Goal: Find specific page/section: Find specific page/section

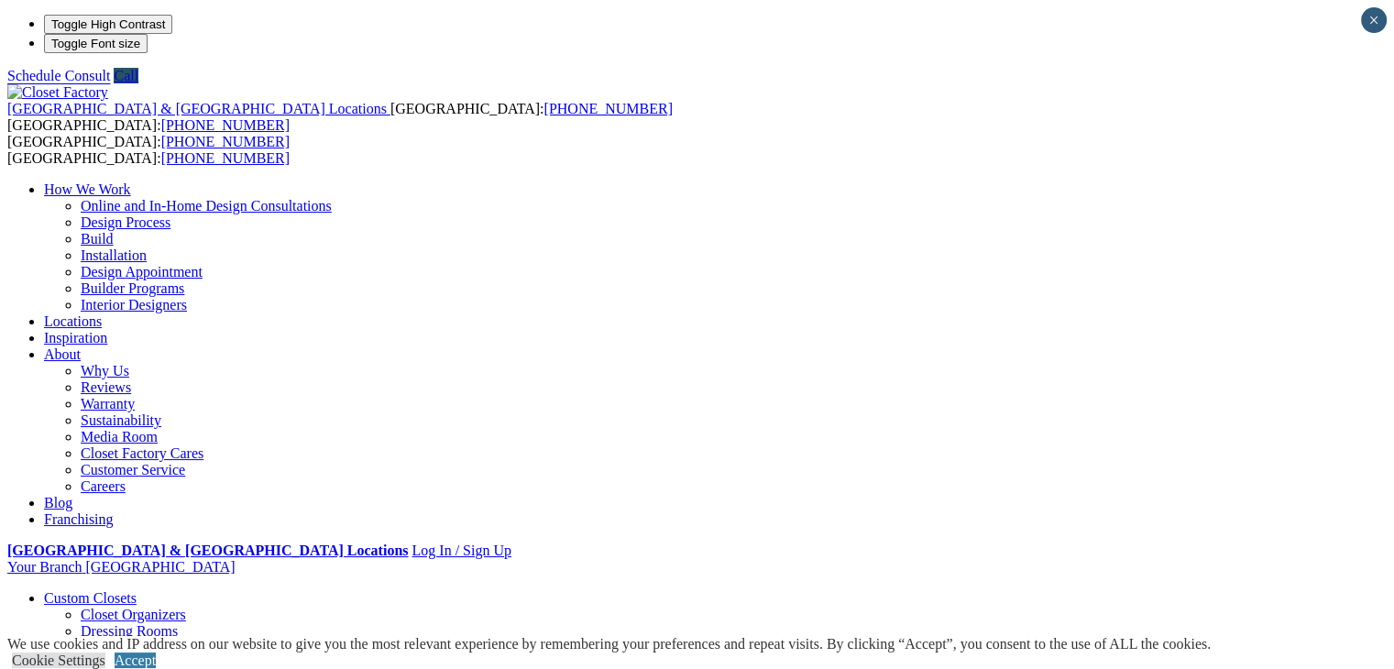
click at [102, 314] on link "Locations" at bounding box center [73, 322] width 58 height 16
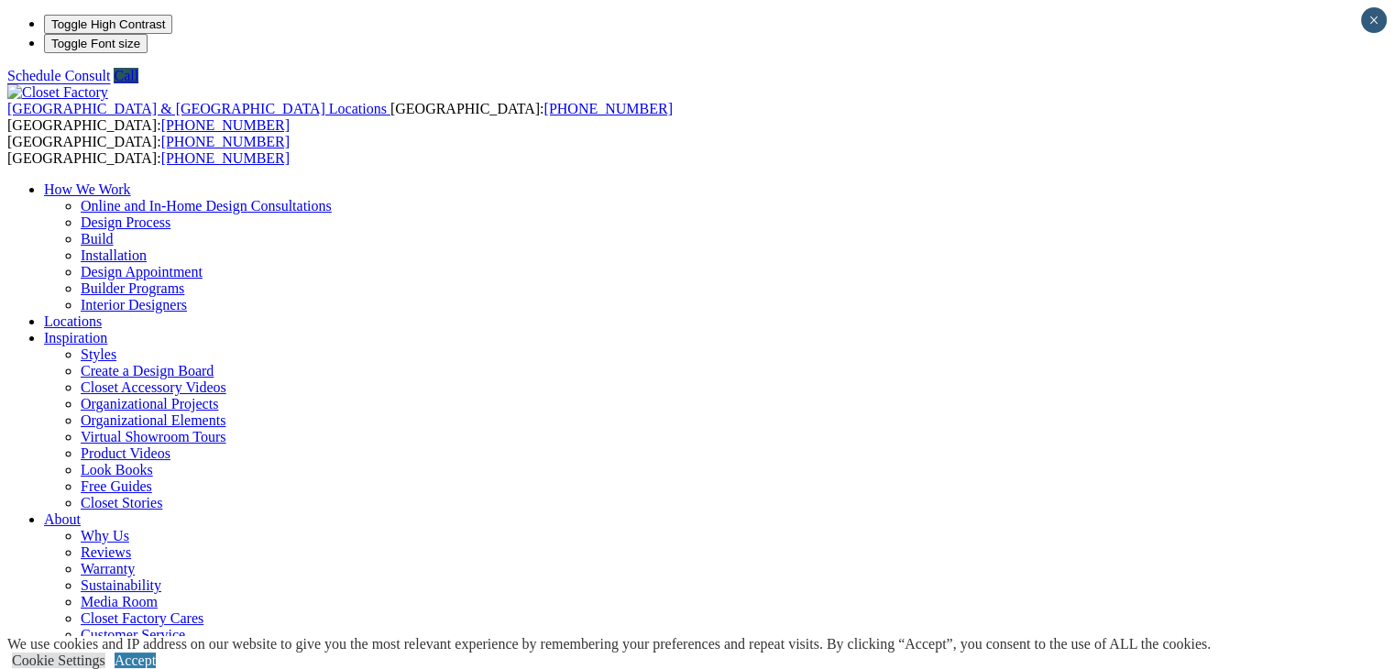
type input "*****"
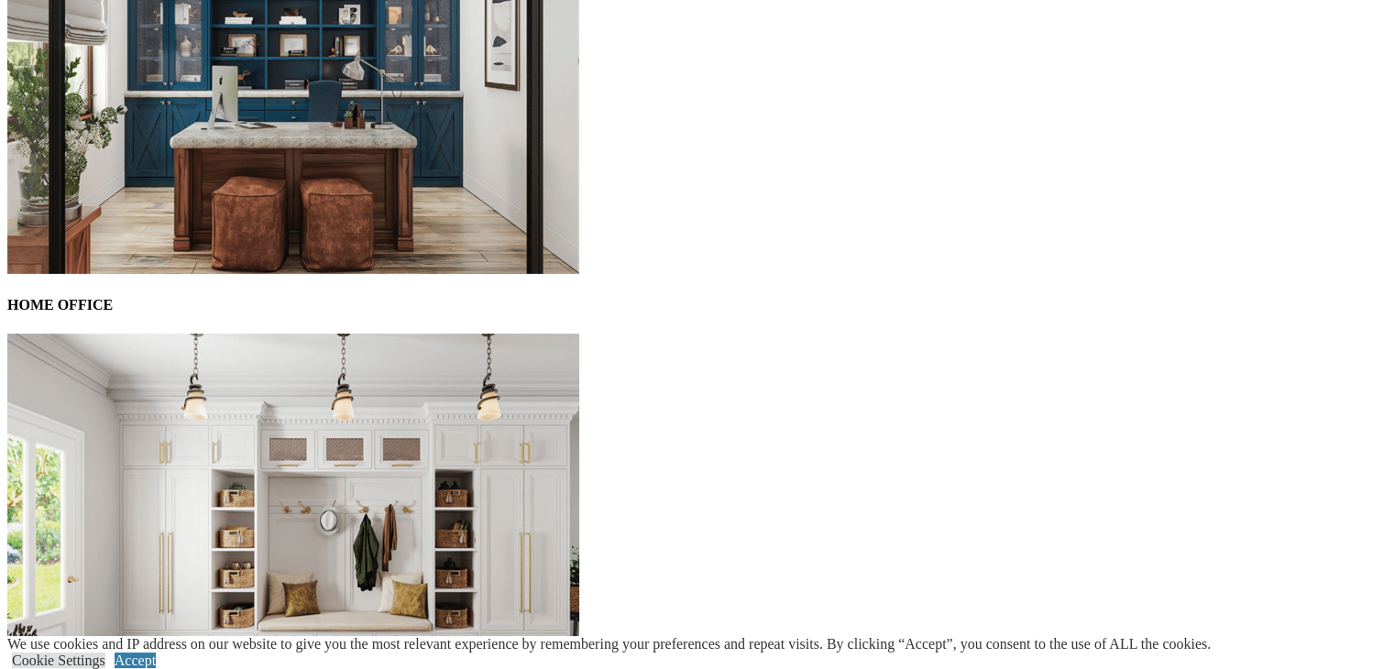
scroll to position [5735, 0]
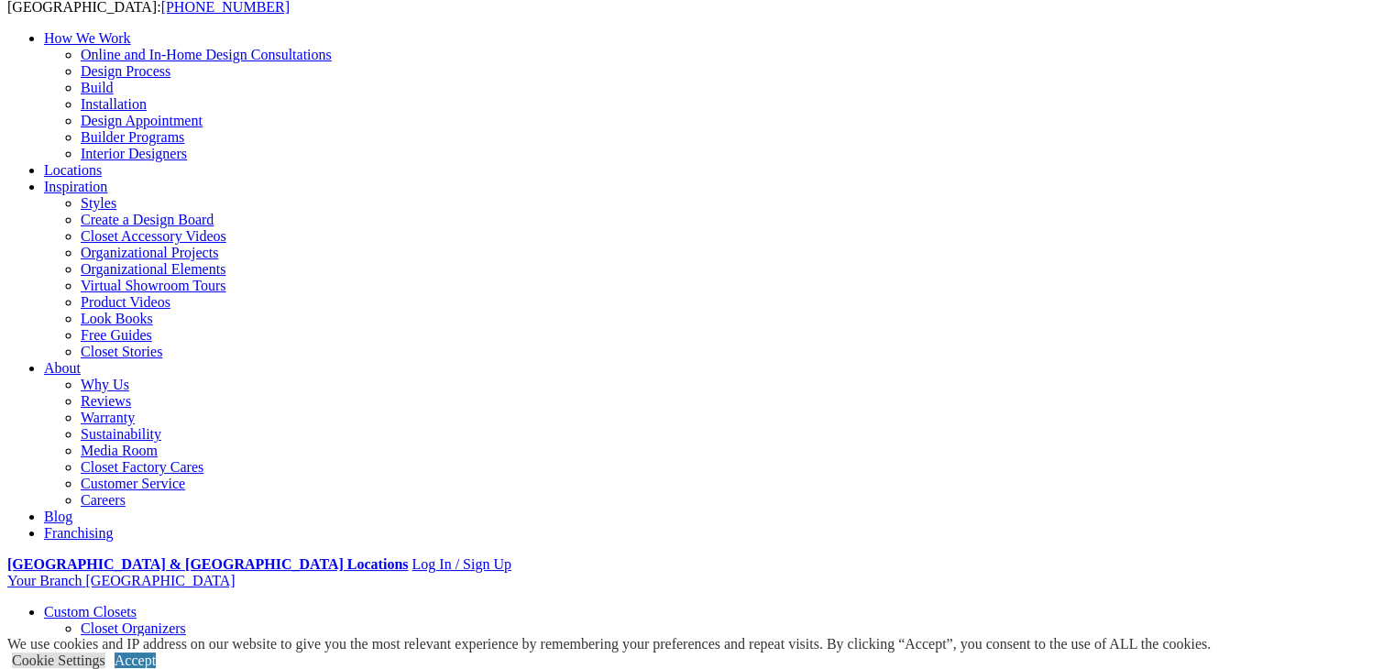
scroll to position [143, 0]
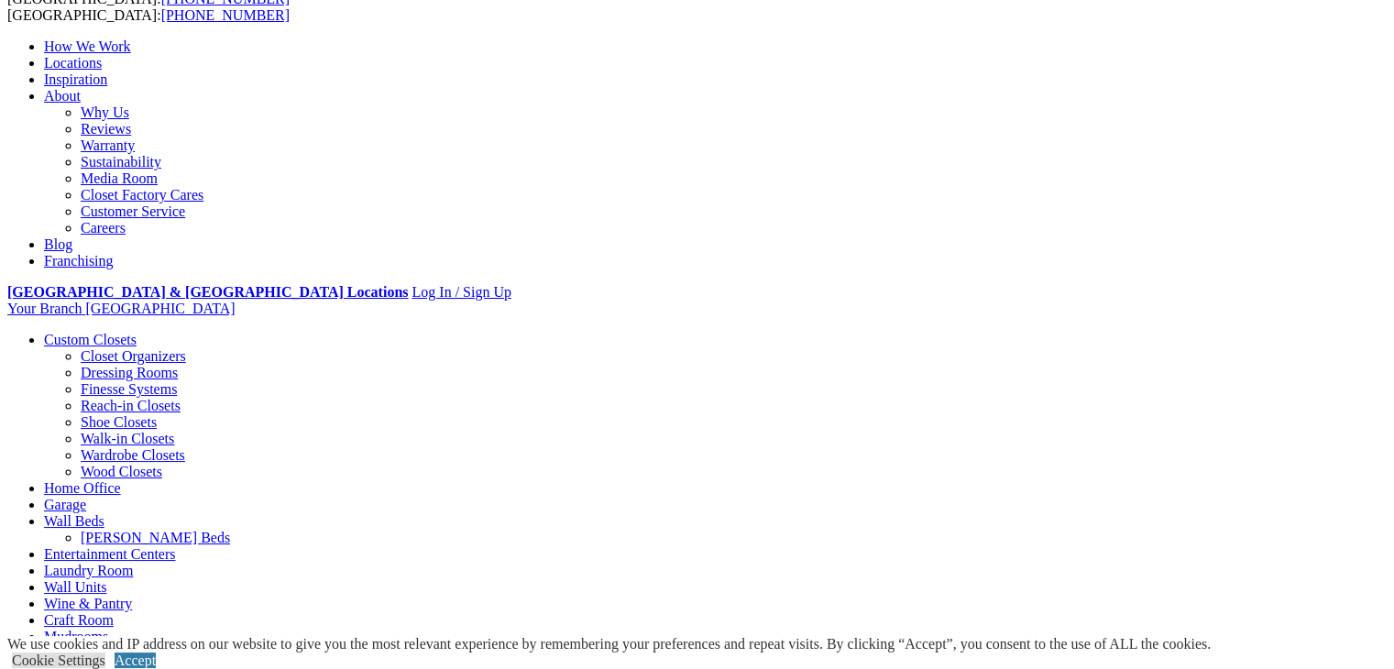
click at [185, 219] on link "Customer Service" at bounding box center [133, 212] width 105 height 16
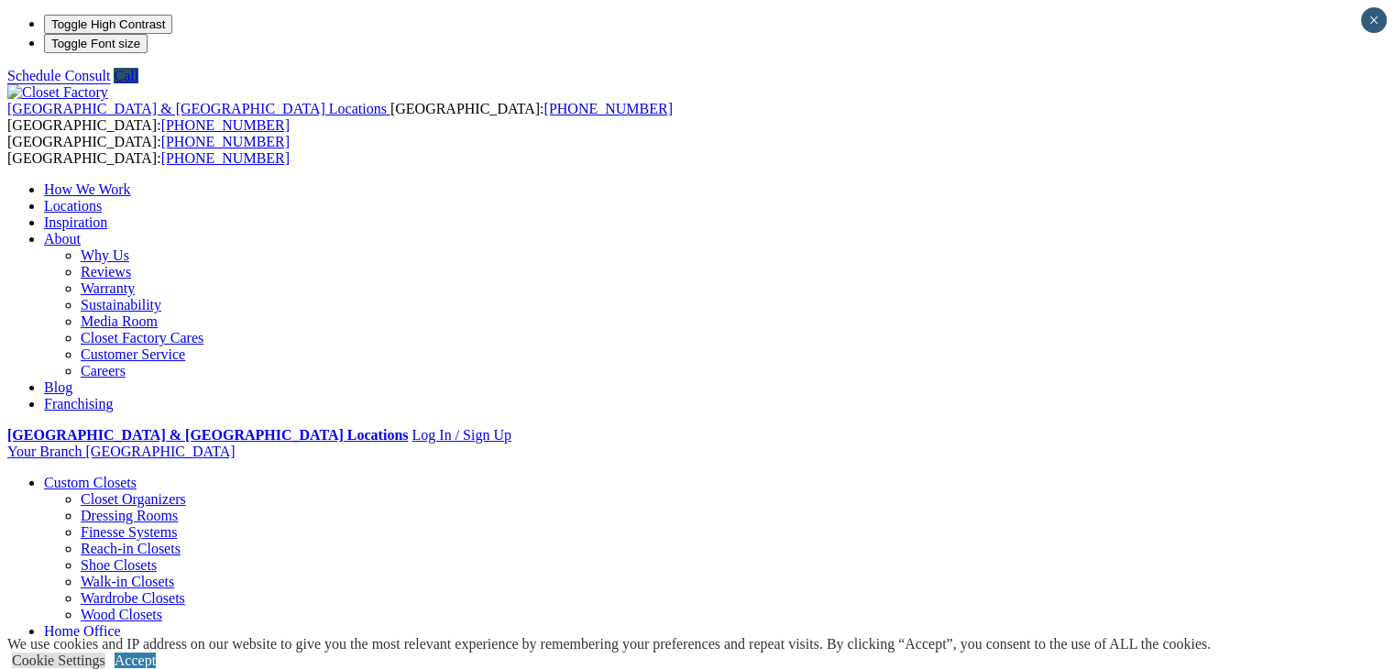
click at [135, 281] on link "Warranty" at bounding box center [108, 289] width 54 height 16
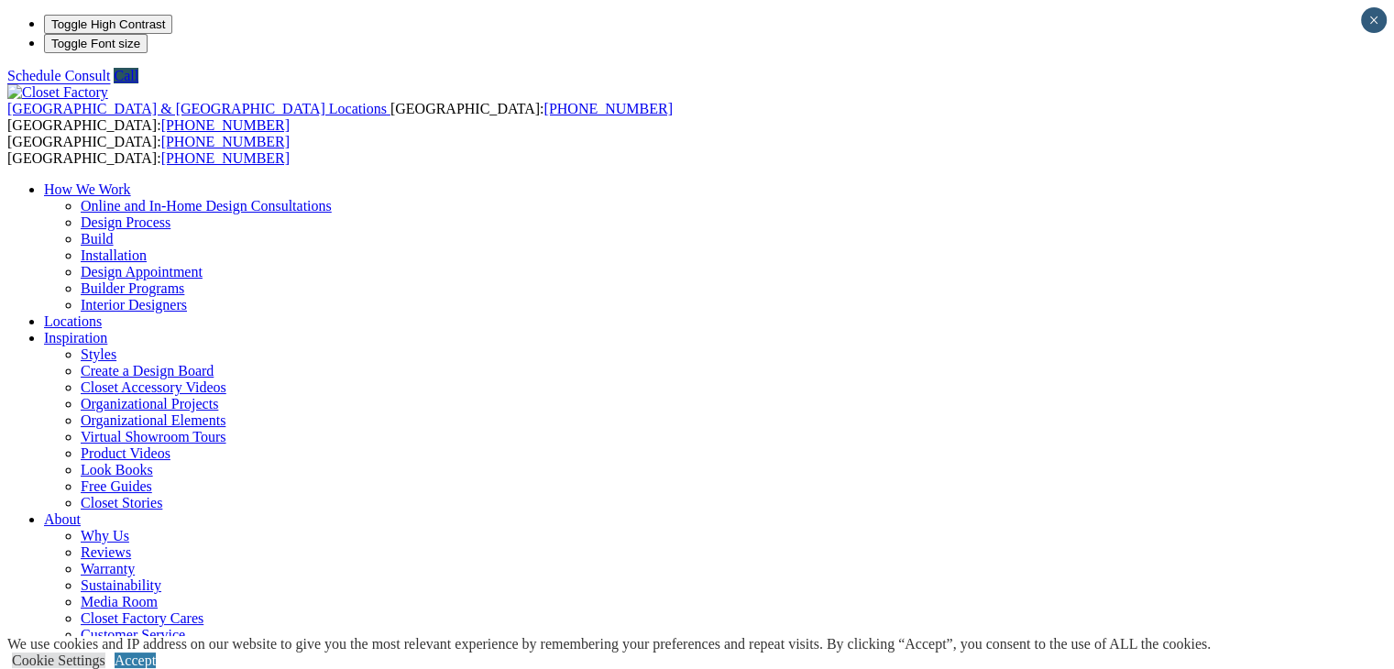
drag, startPoint x: 1407, startPoint y: 59, endPoint x: 1388, endPoint y: -80, distance: 139.8
